Goal: Register for event/course

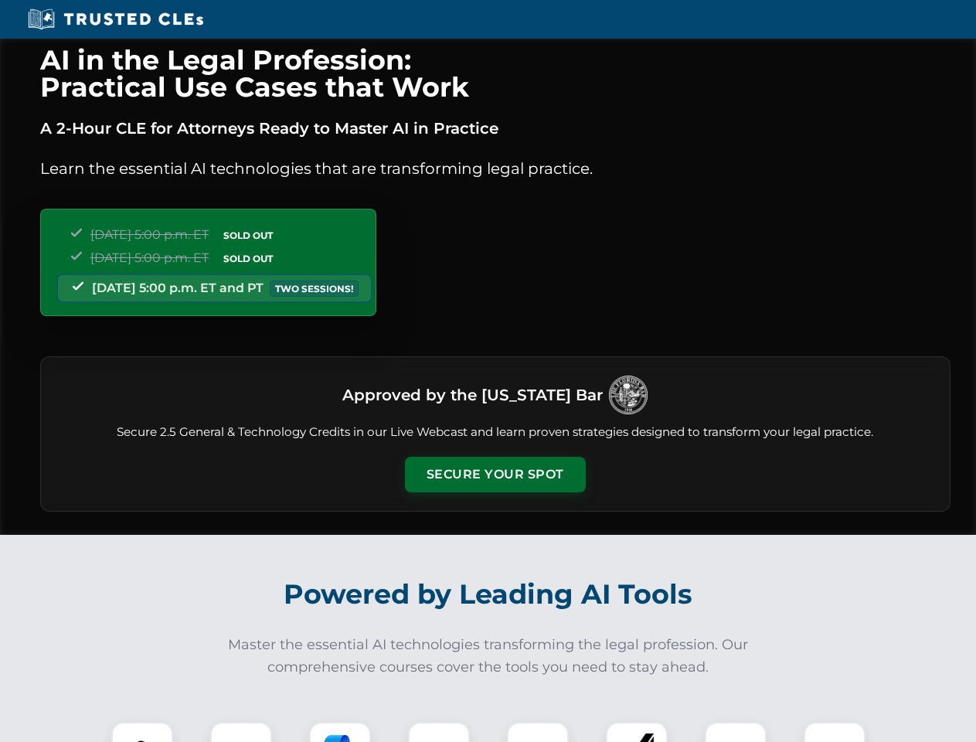
click at [495, 475] on button "Secure Your Spot" at bounding box center [495, 475] width 181 height 36
click at [142, 732] on img at bounding box center [142, 752] width 45 height 45
click at [241, 732] on div at bounding box center [241, 753] width 62 height 62
